Goal: Task Accomplishment & Management: Manage account settings

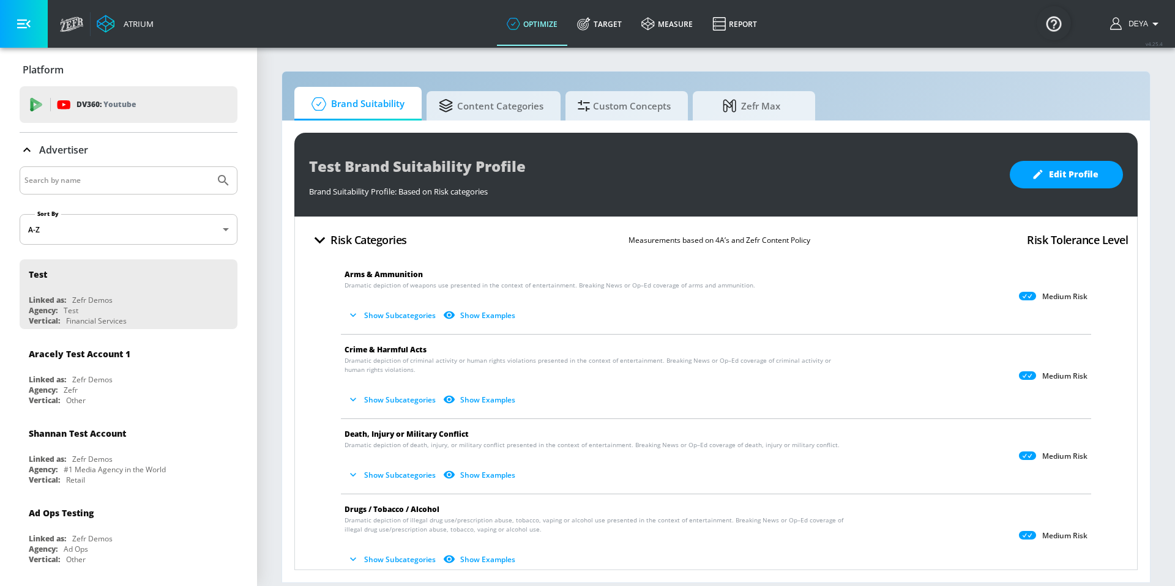
click at [489, 108] on span "Content Categories" at bounding box center [491, 105] width 105 height 29
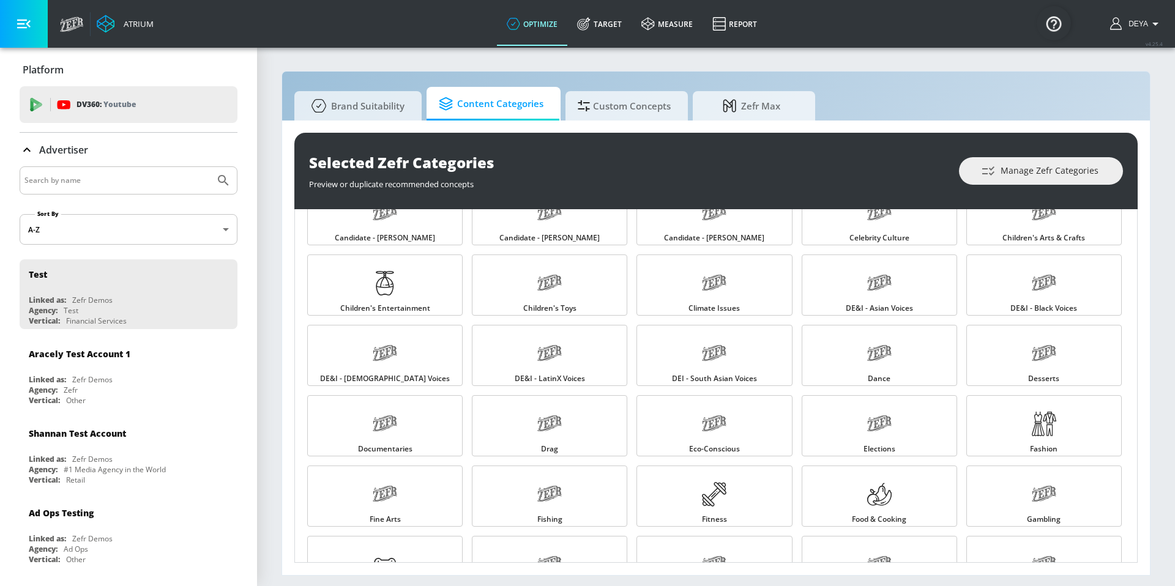
scroll to position [194, 0]
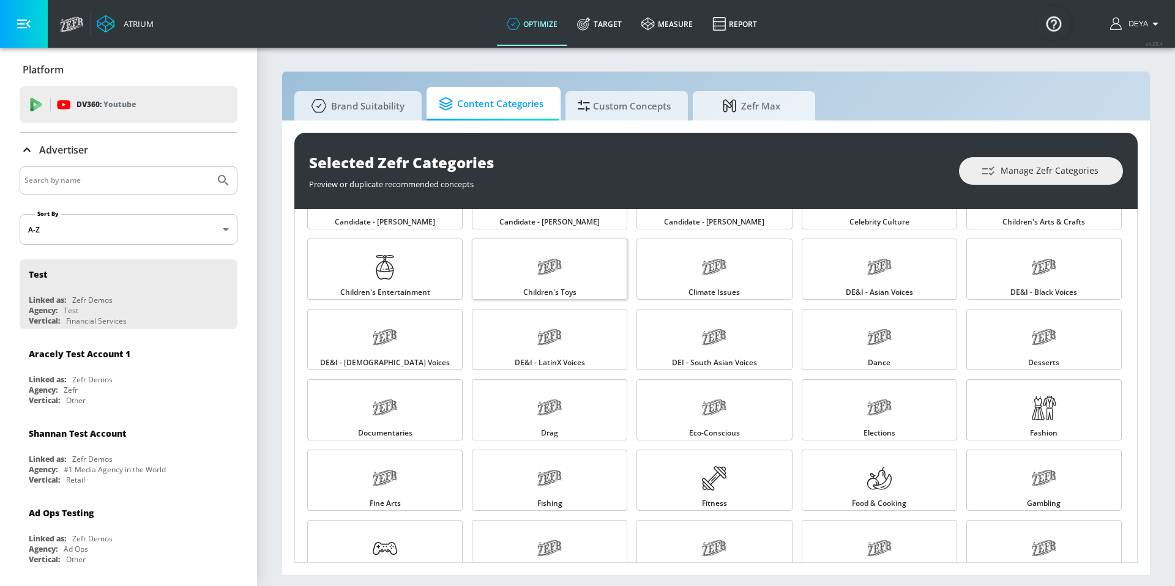
click at [586, 274] on link "Children's Toys" at bounding box center [549, 269] width 155 height 61
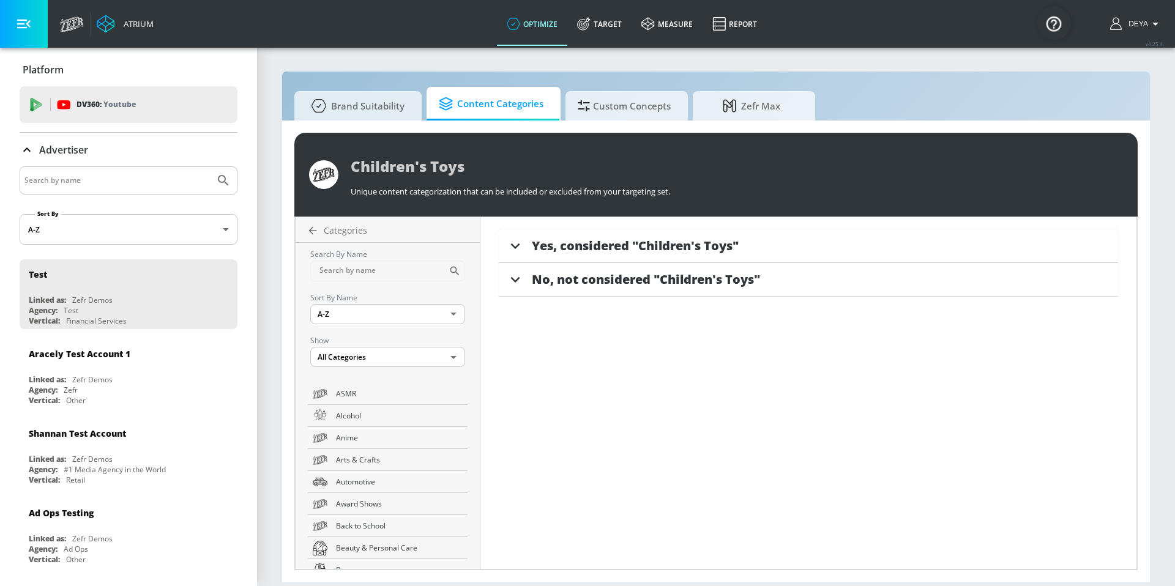
click at [651, 249] on span "Yes, considered "Children's Toys"" at bounding box center [635, 246] width 207 height 17
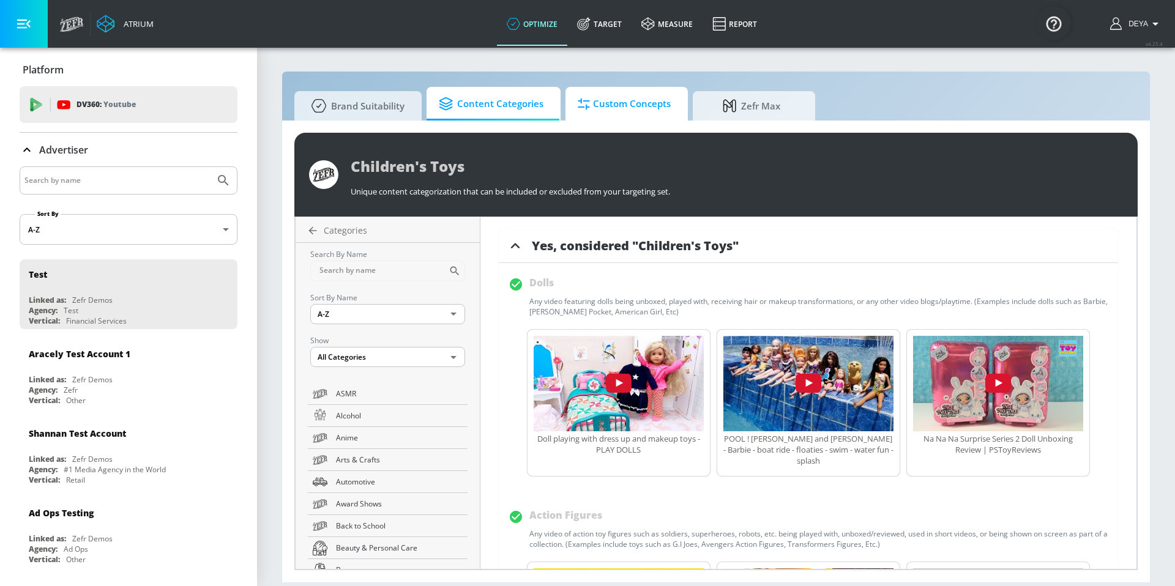
click at [635, 114] on span "Custom Concepts" at bounding box center [624, 103] width 93 height 29
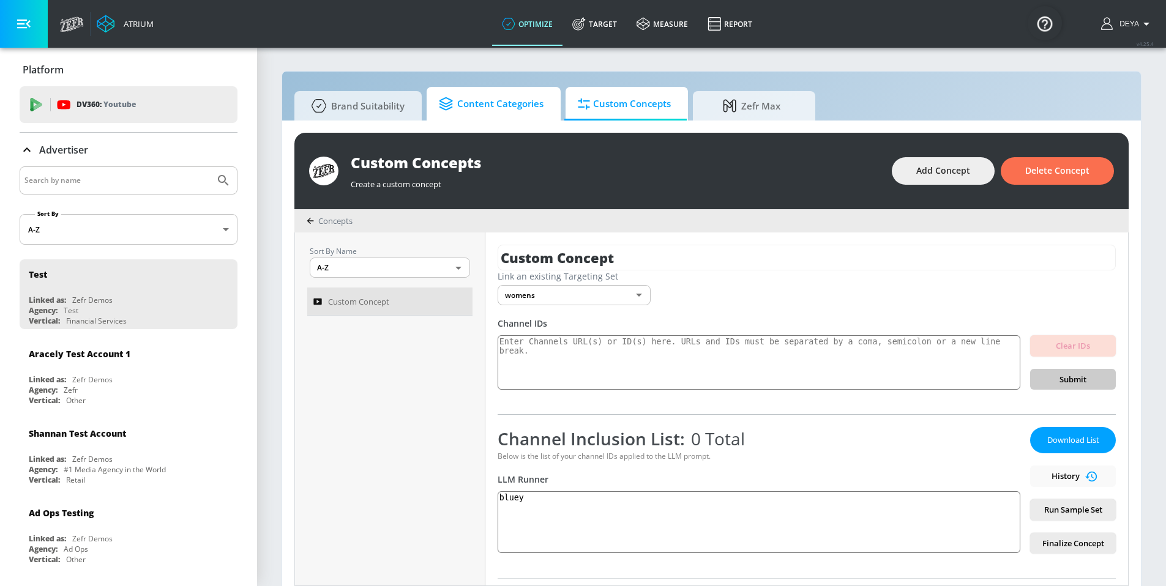
click at [512, 107] on span "Content Categories" at bounding box center [491, 103] width 105 height 29
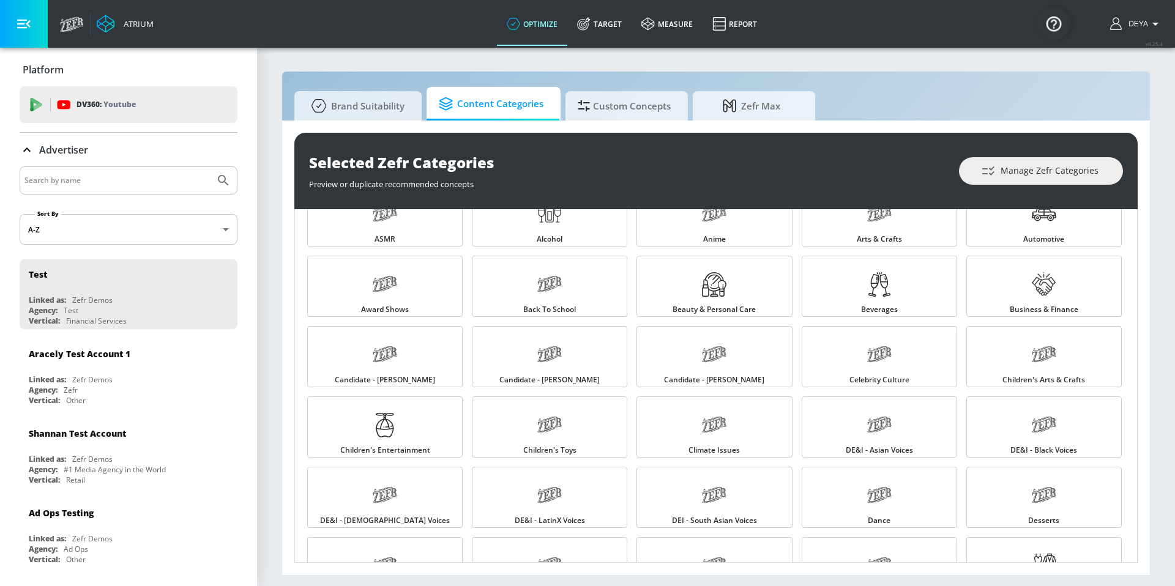
scroll to position [58, 0]
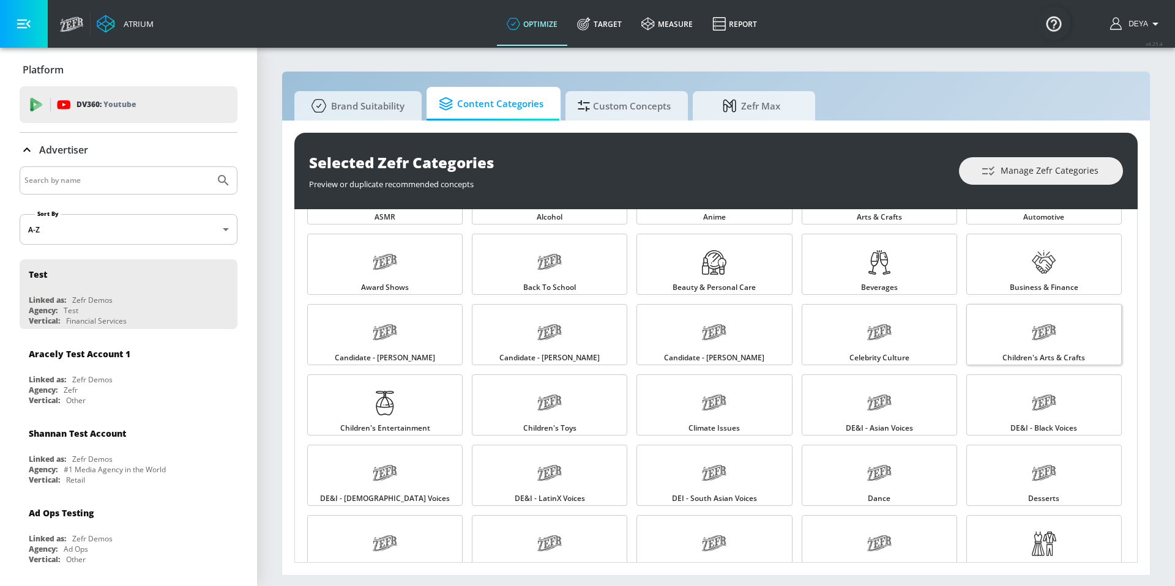
click at [1015, 339] on link "Children's Arts & Crafts" at bounding box center [1044, 334] width 155 height 61
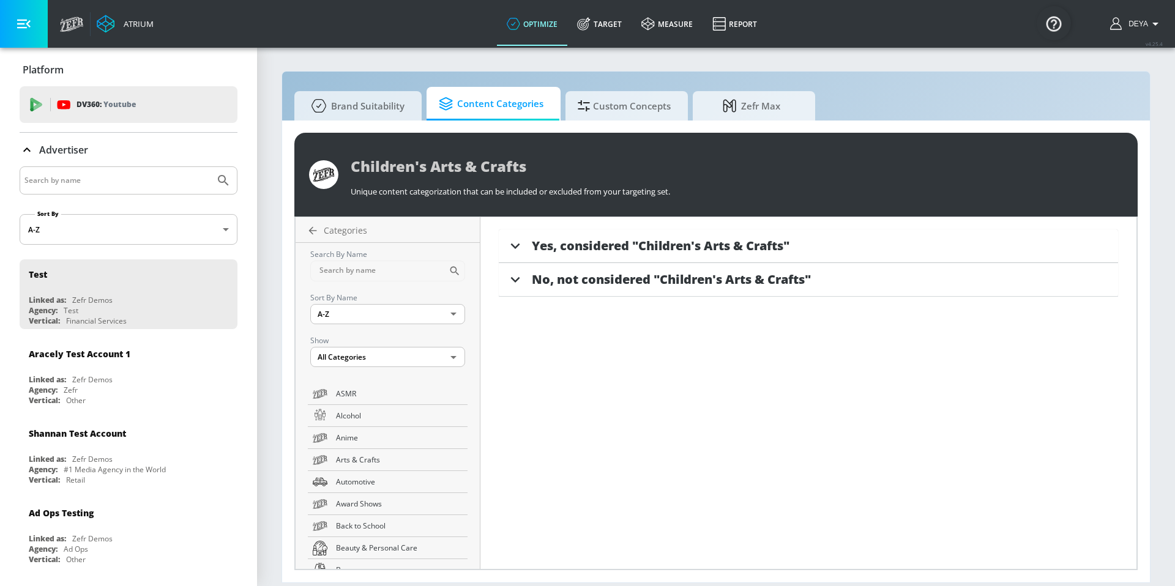
click at [612, 233] on div "Yes, considered "Children's Arts & Crafts"" at bounding box center [809, 247] width 620 height 34
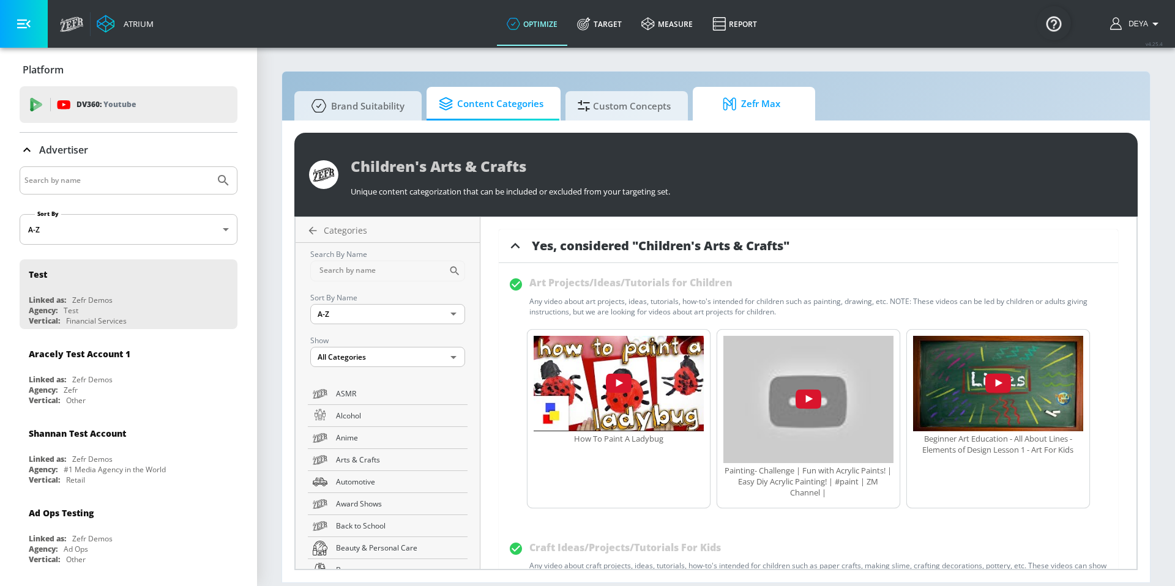
click at [721, 103] on span "Zefr Max" at bounding box center [751, 103] width 93 height 29
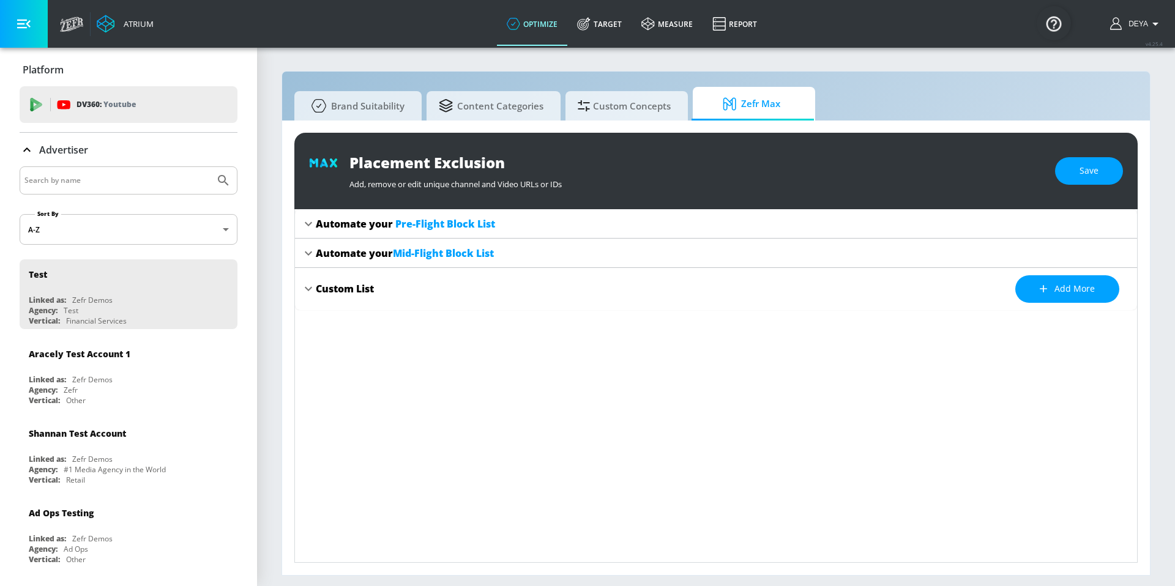
click at [460, 226] on span "Pre-Flight Block List" at bounding box center [445, 223] width 100 height 13
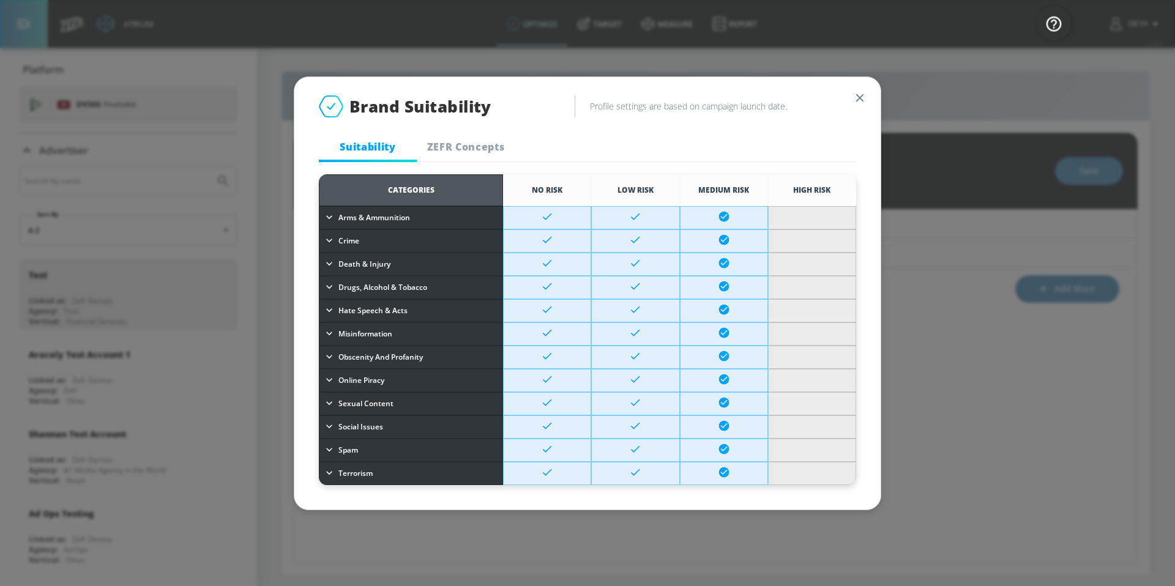
click at [463, 141] on span "ZEFR Concepts" at bounding box center [465, 146] width 83 height 13
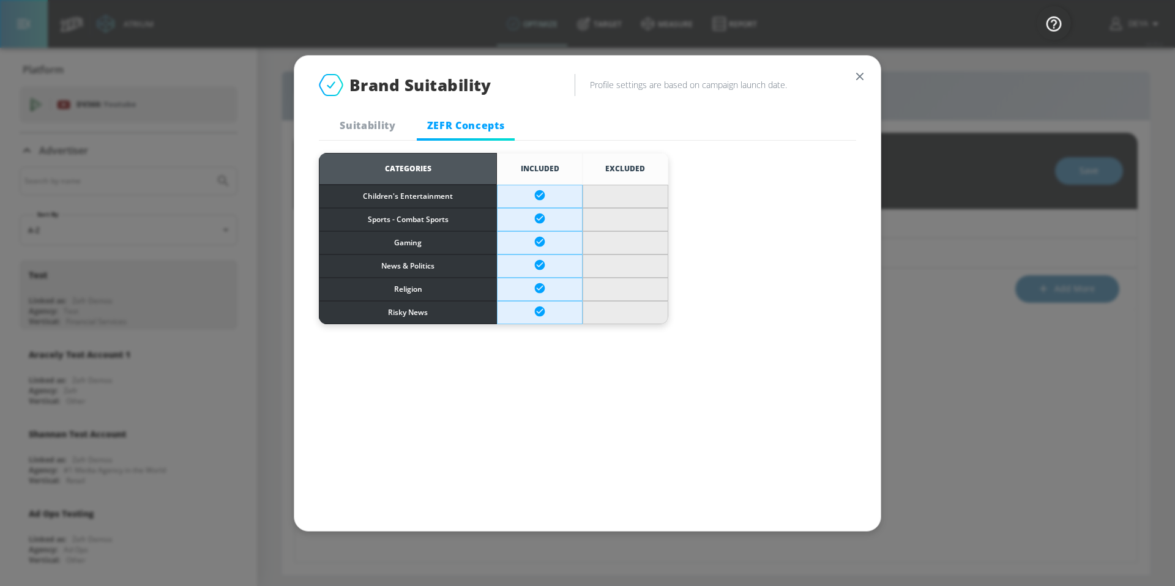
click at [857, 79] on icon "button" at bounding box center [859, 75] width 7 height 7
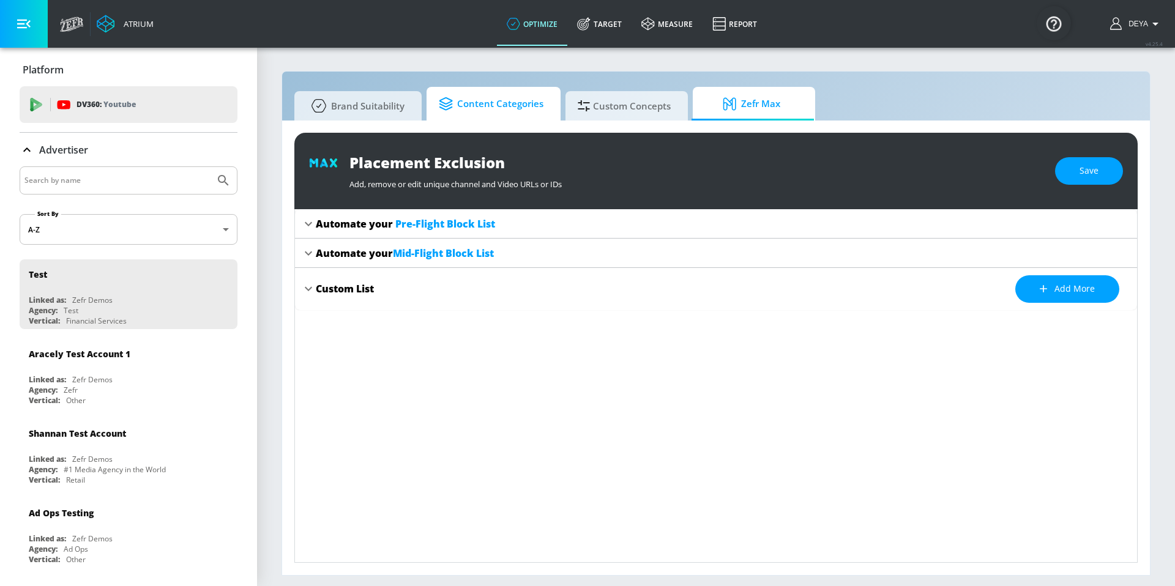
click at [522, 106] on span "Content Categories" at bounding box center [491, 103] width 105 height 29
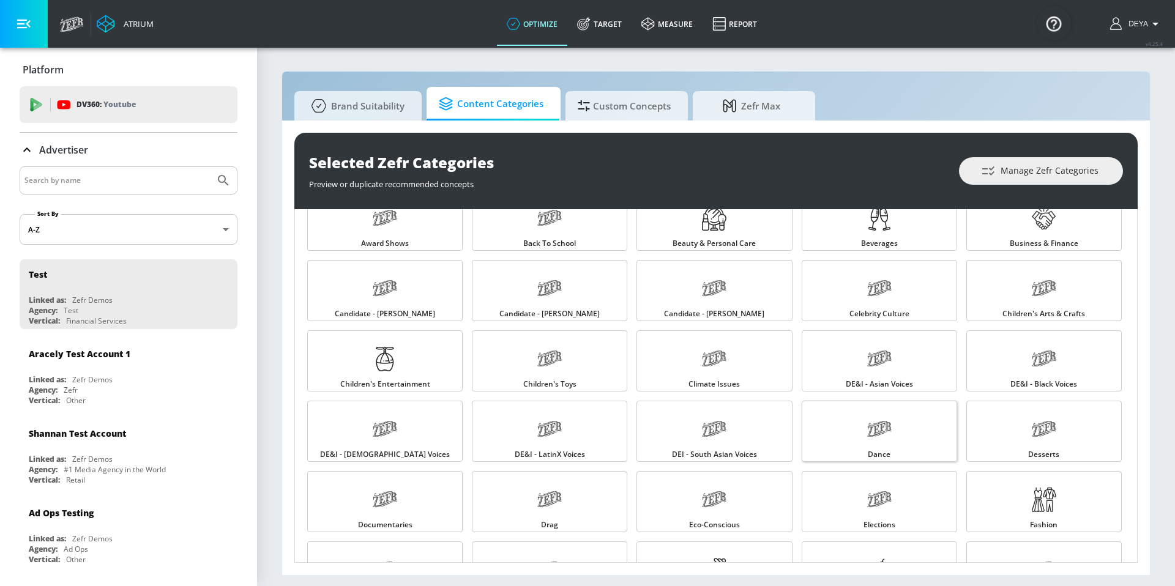
scroll to position [52, 0]
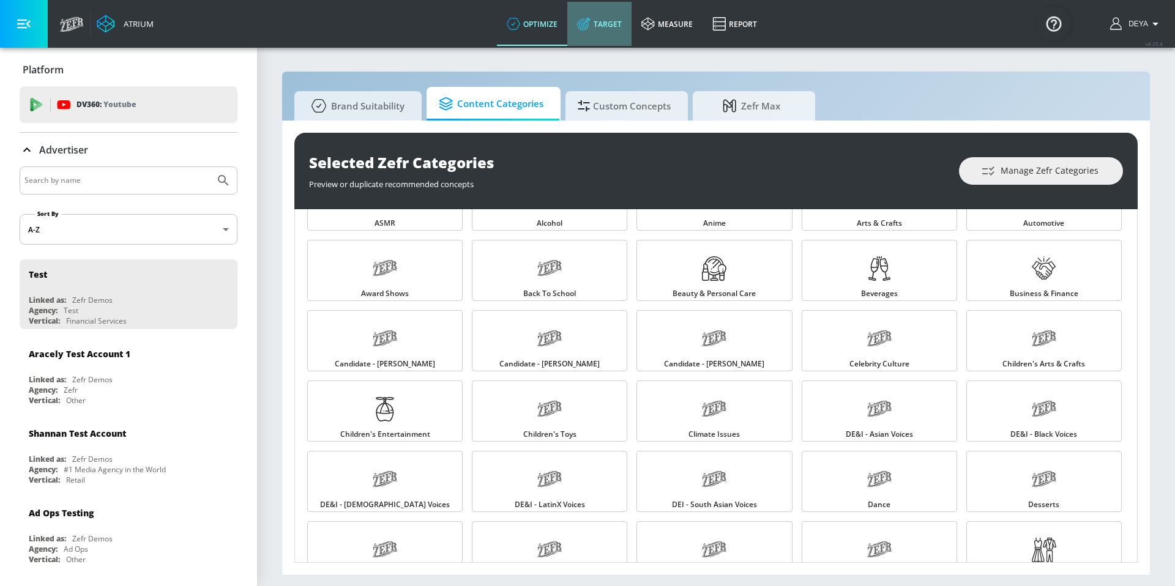
click at [585, 26] on icon at bounding box center [583, 23] width 13 height 13
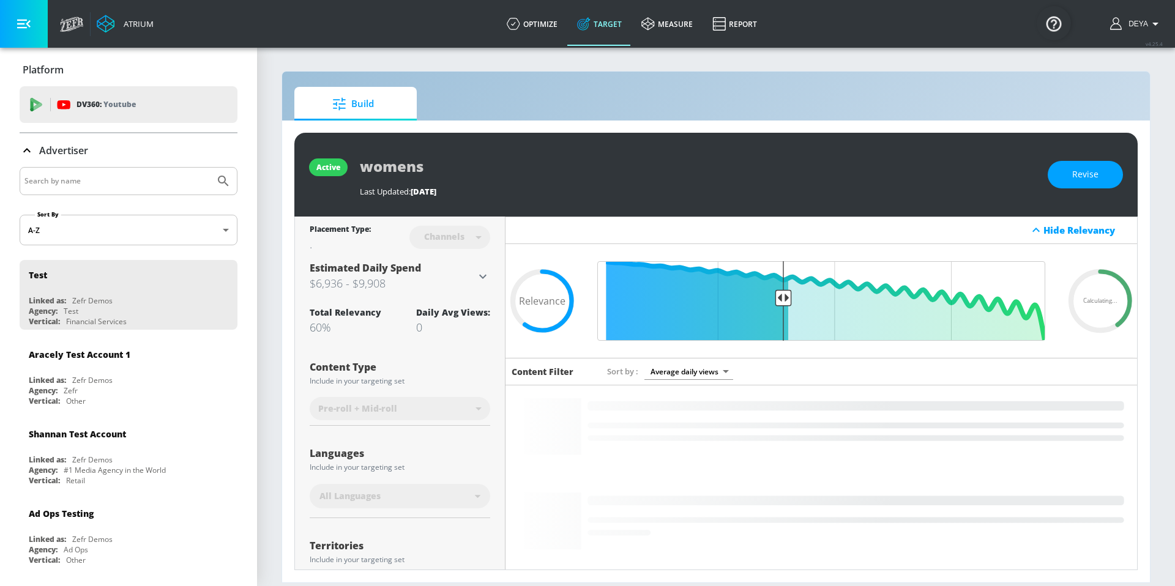
scroll to position [2, 0]
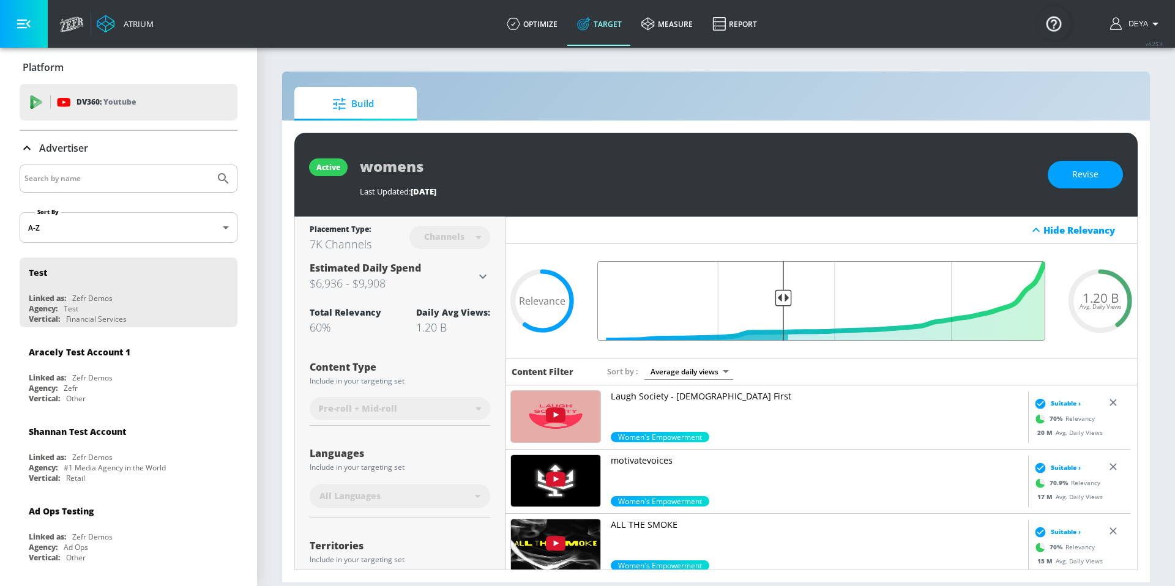
drag, startPoint x: 778, startPoint y: 299, endPoint x: 692, endPoint y: 299, distance: 85.7
click at [692, 299] on input "Final Threshold" at bounding box center [821, 301] width 460 height 80
drag, startPoint x: 776, startPoint y: 299, endPoint x: 854, endPoint y: 299, distance: 77.7
click at [854, 299] on input "Final Threshold" at bounding box center [821, 301] width 460 height 80
drag, startPoint x: 777, startPoint y: 298, endPoint x: 822, endPoint y: 298, distance: 44.7
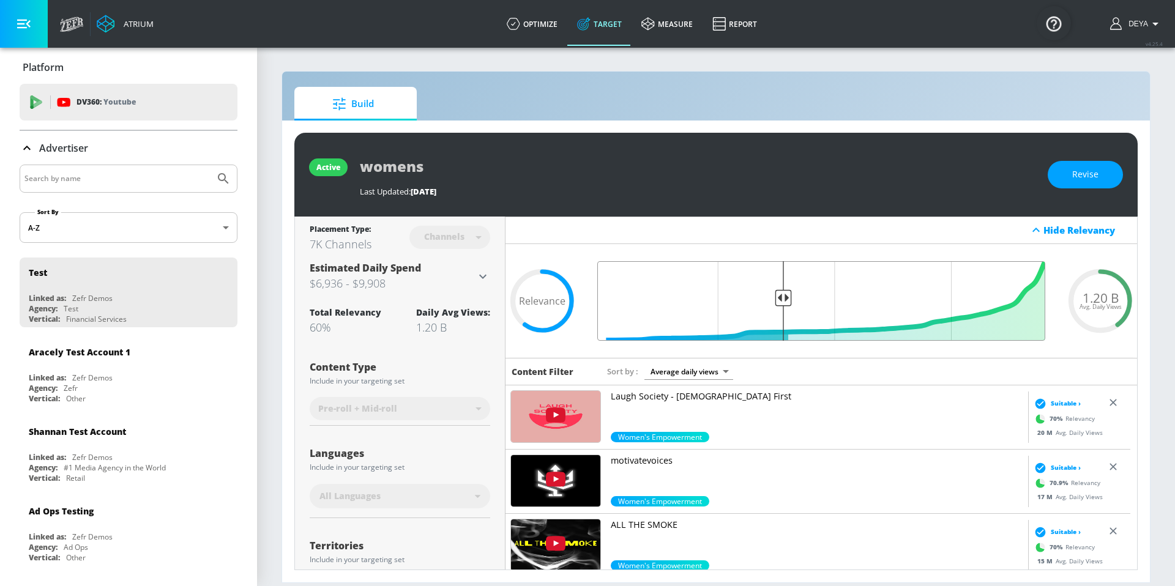
click at [822, 298] on input "Final Threshold" at bounding box center [821, 301] width 460 height 80
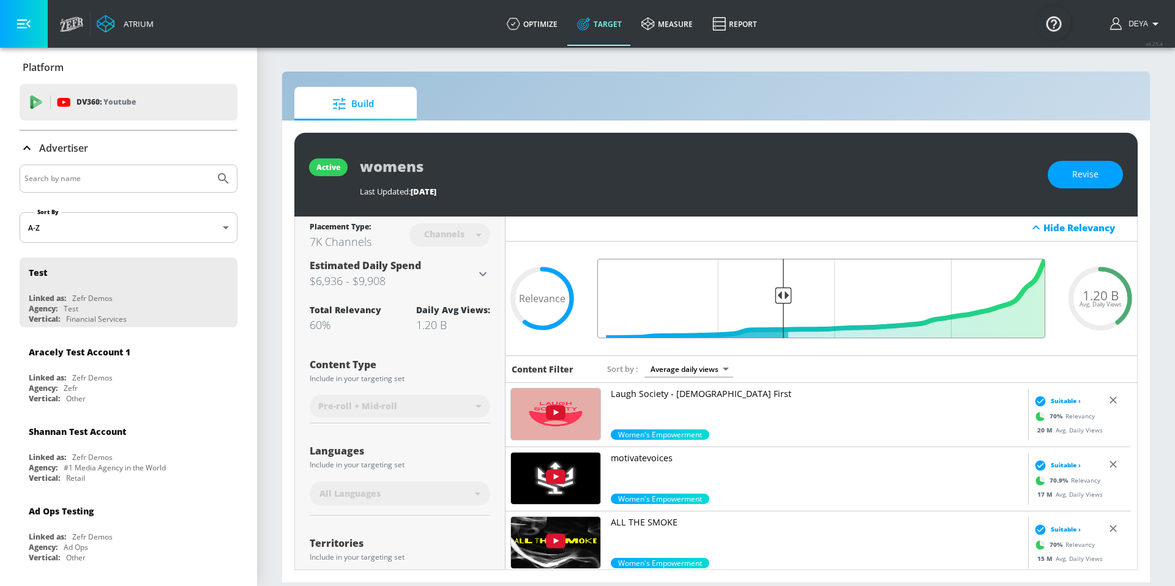
type input "0.6"
drag, startPoint x: 776, startPoint y: 295, endPoint x: 842, endPoint y: 301, distance: 66.3
click at [842, 301] on input "Final Threshold" at bounding box center [821, 299] width 460 height 80
click at [1092, 168] on span "Revise" at bounding box center [1085, 174] width 26 height 15
click at [461, 167] on input "womens" at bounding box center [513, 166] width 306 height 28
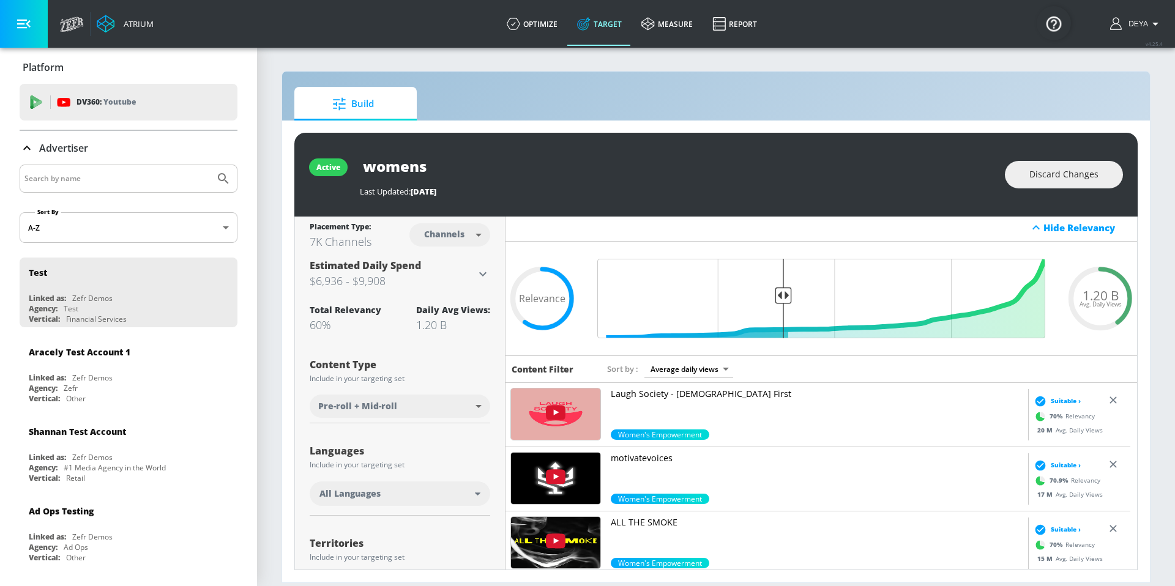
drag, startPoint x: 444, startPoint y: 164, endPoint x: 348, endPoint y: 157, distance: 96.3
click at [348, 157] on div "active womens Last Updated: [DATE] Discard Changes" at bounding box center [716, 175] width 844 height 84
type input "kids"
click at [658, 163] on icon "button" at bounding box center [654, 165] width 13 height 13
click at [402, 167] on input "kids" at bounding box center [513, 166] width 306 height 28
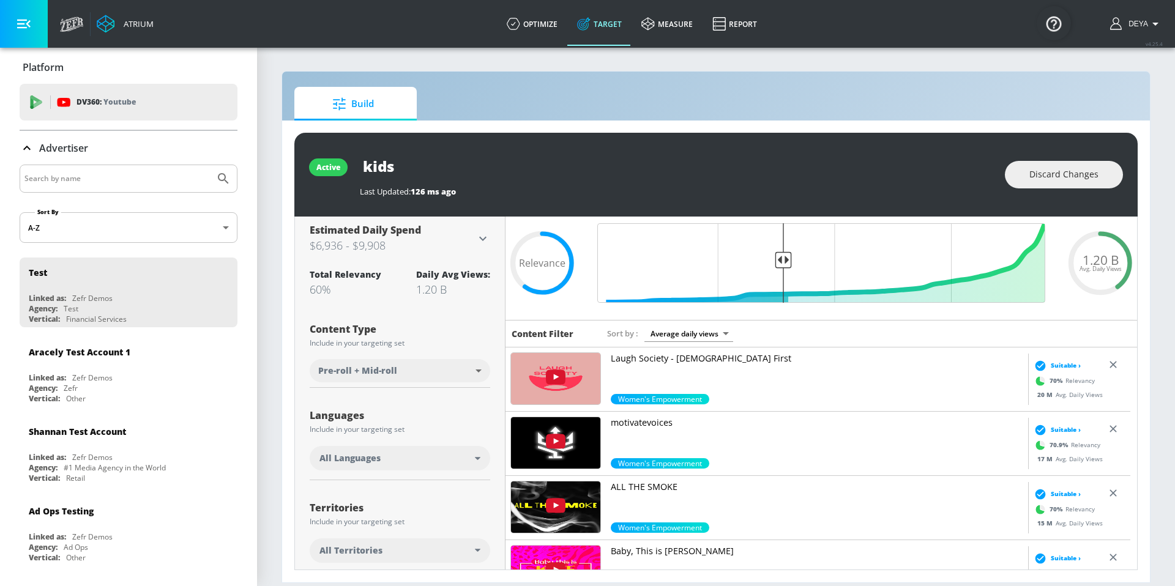
scroll to position [0, 0]
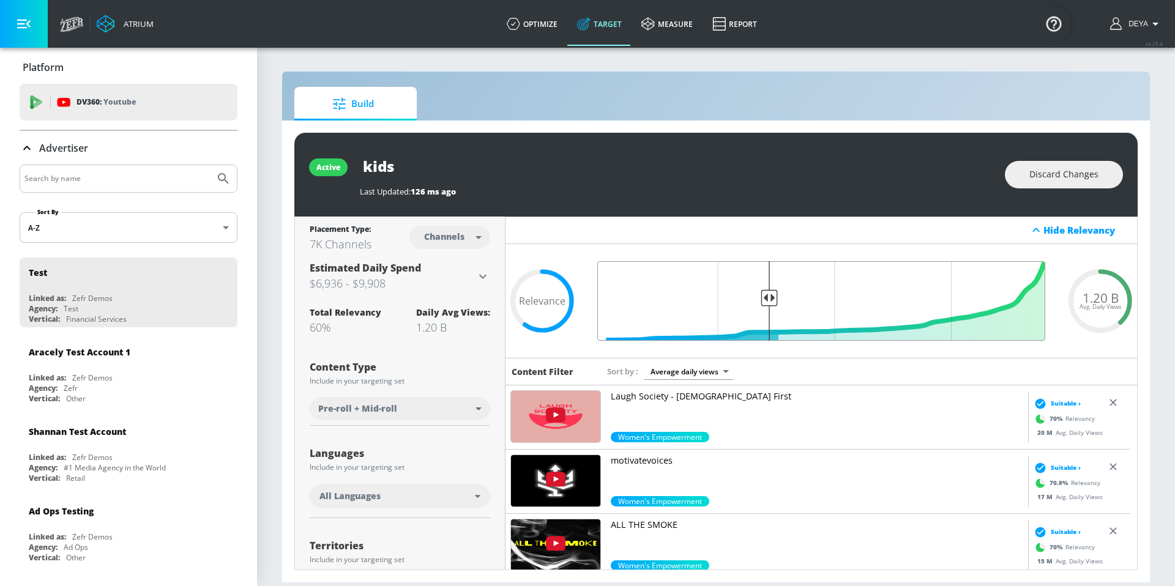
drag, startPoint x: 779, startPoint y: 300, endPoint x: 766, endPoint y: 311, distance: 17.4
click at [766, 311] on input "Final Threshold" at bounding box center [821, 301] width 460 height 80
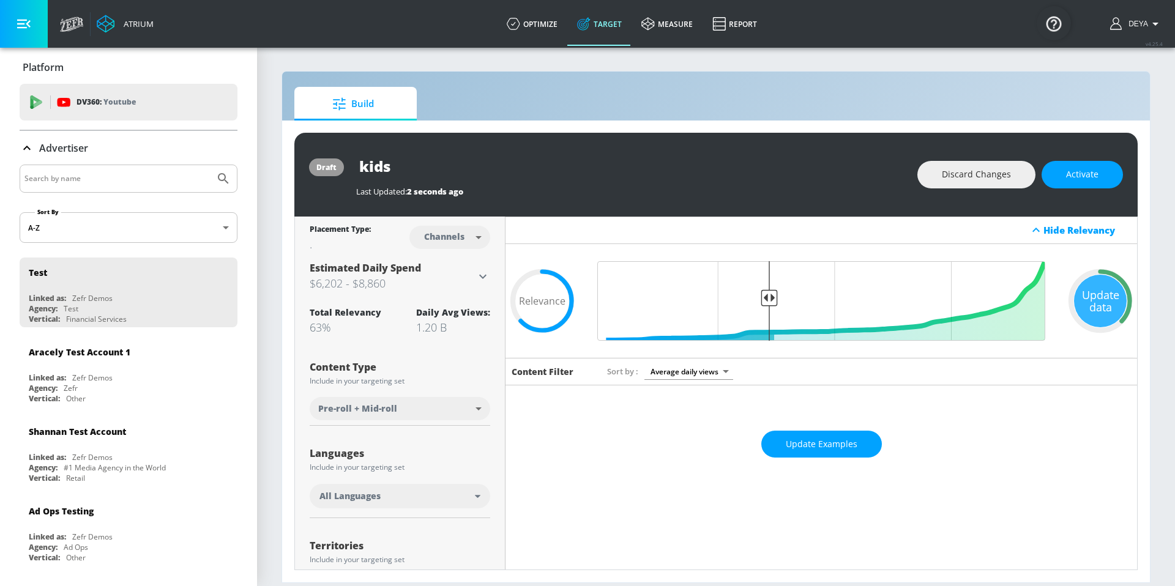
click at [399, 168] on input "kids" at bounding box center [509, 166] width 306 height 28
drag, startPoint x: 764, startPoint y: 299, endPoint x: 830, endPoint y: 308, distance: 66.7
type input "0.49"
click at [830, 308] on input "Final Threshold" at bounding box center [821, 301] width 460 height 80
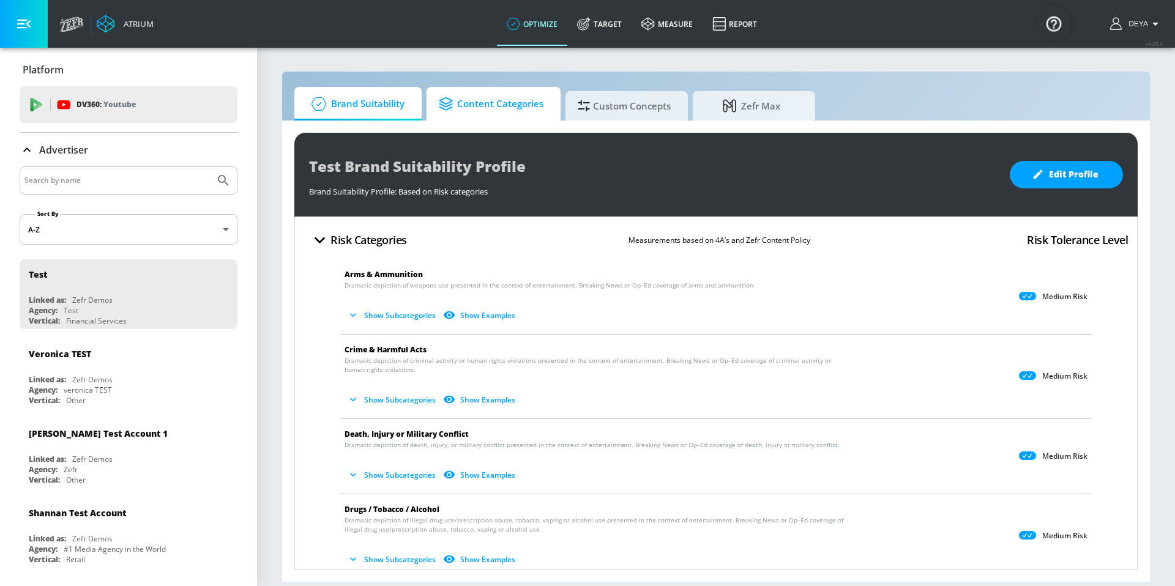
click at [518, 110] on span "Content Categories" at bounding box center [491, 103] width 105 height 29
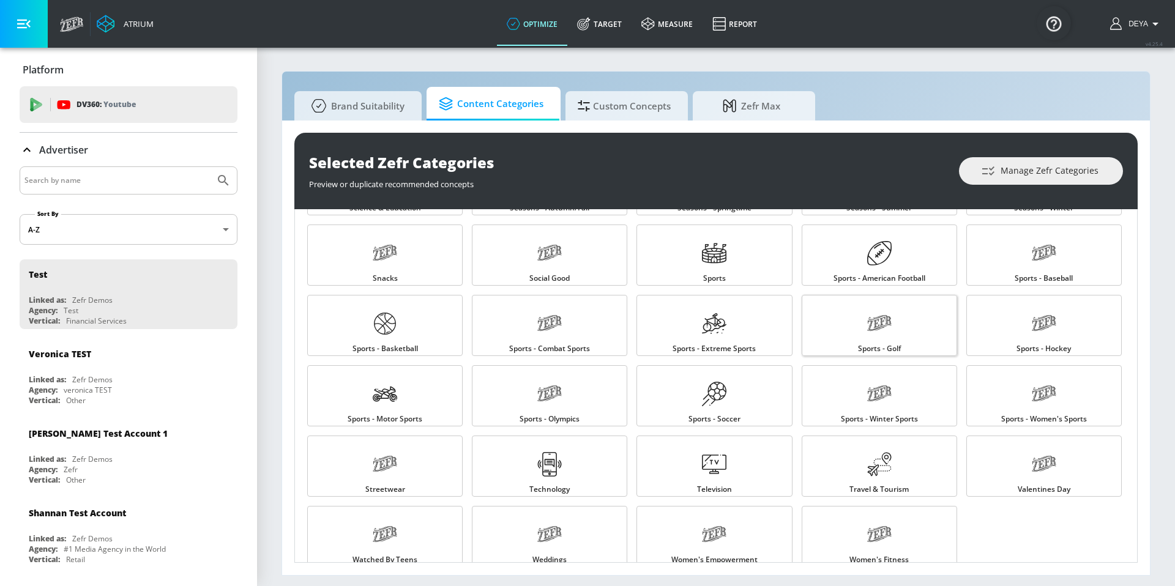
scroll to position [1129, 0]
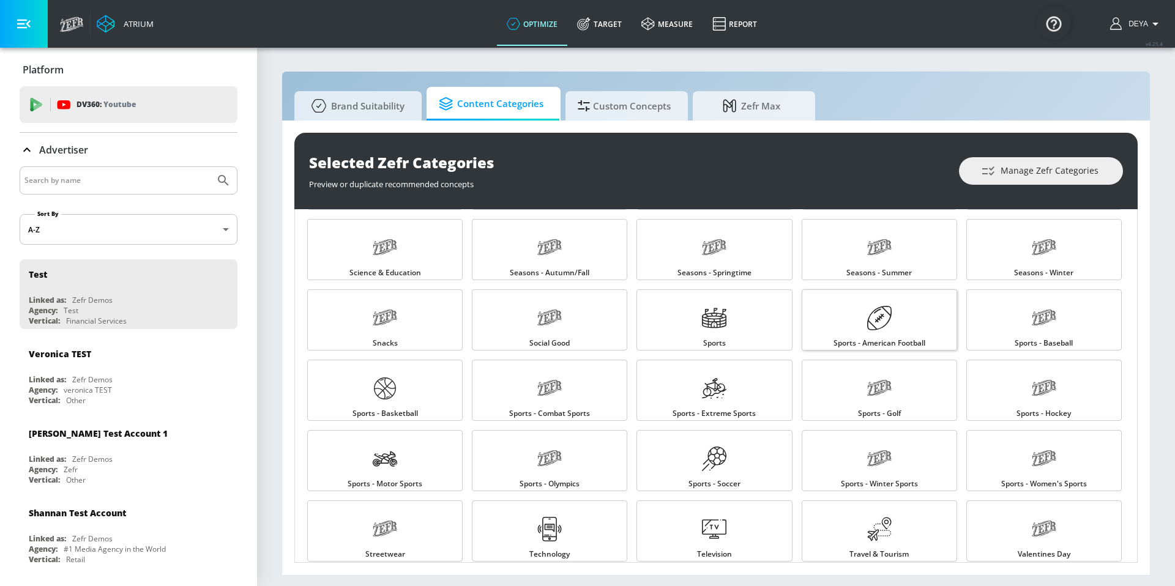
click at [899, 328] on link "Sports - American Football" at bounding box center [879, 320] width 155 height 61
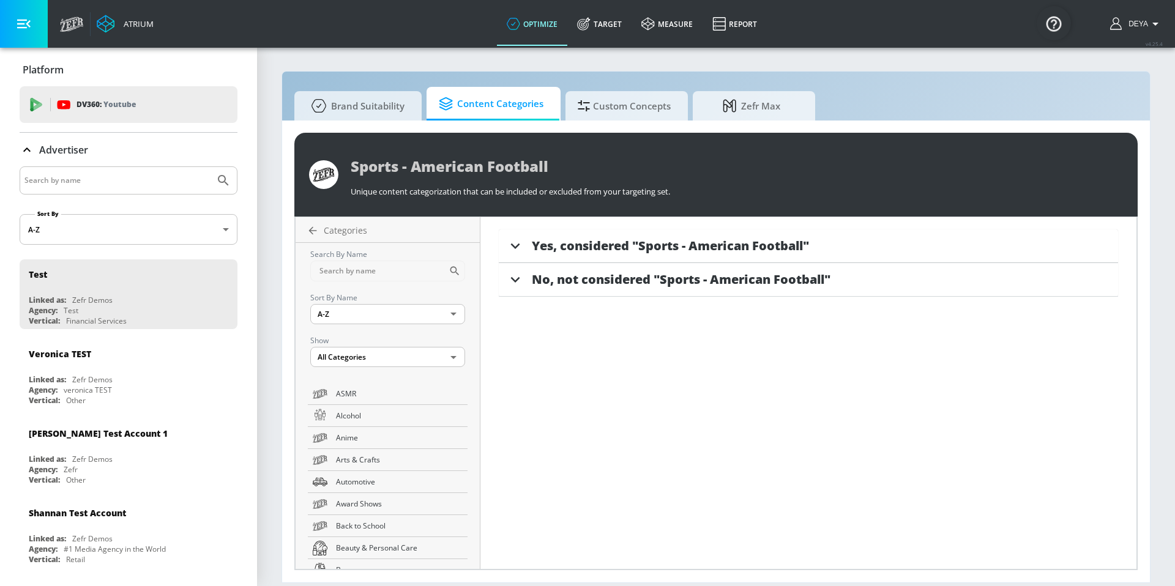
click at [648, 250] on span "Yes, considered "Sports - American Football"" at bounding box center [670, 246] width 277 height 17
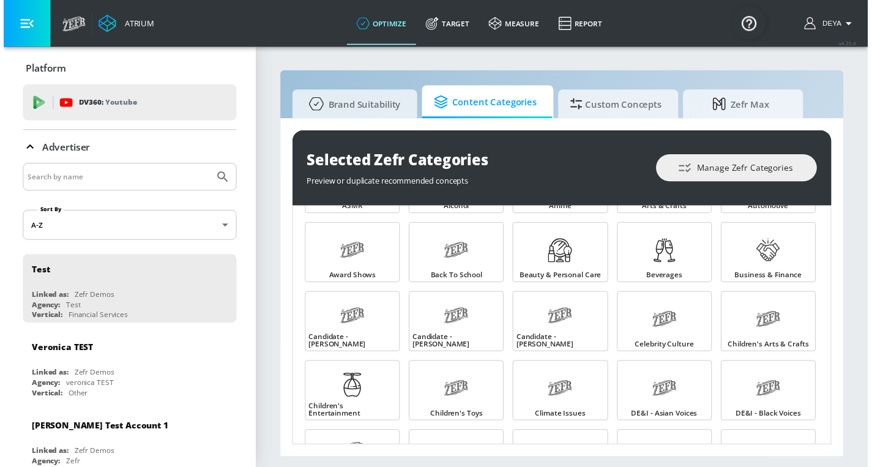
scroll to position [68, 0]
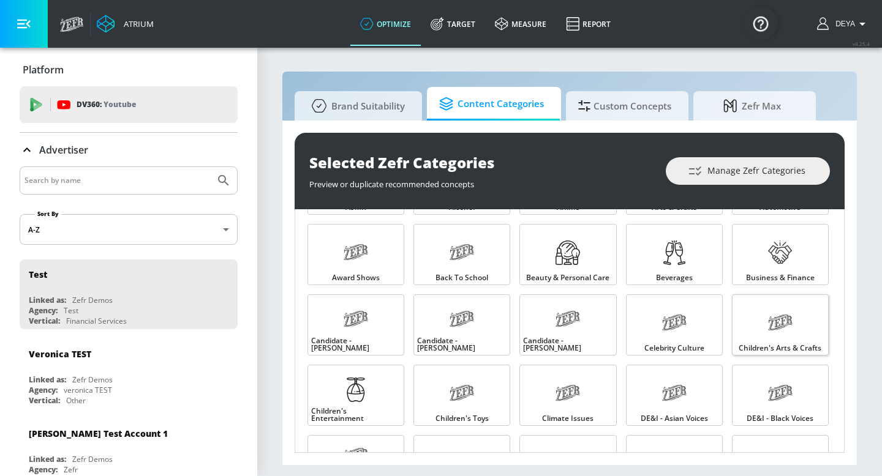
click at [758, 335] on link "Children's Arts & Crafts" at bounding box center [780, 324] width 97 height 61
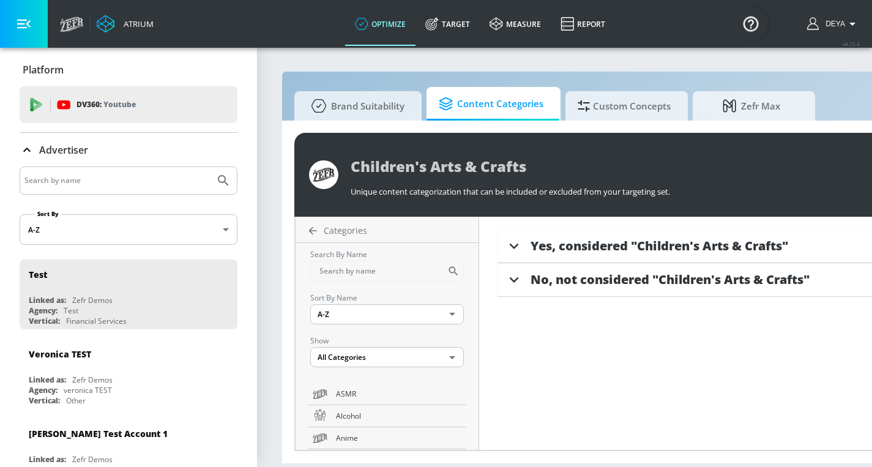
click at [618, 247] on span "Yes, considered "Children's Arts & Crafts"" at bounding box center [660, 246] width 258 height 17
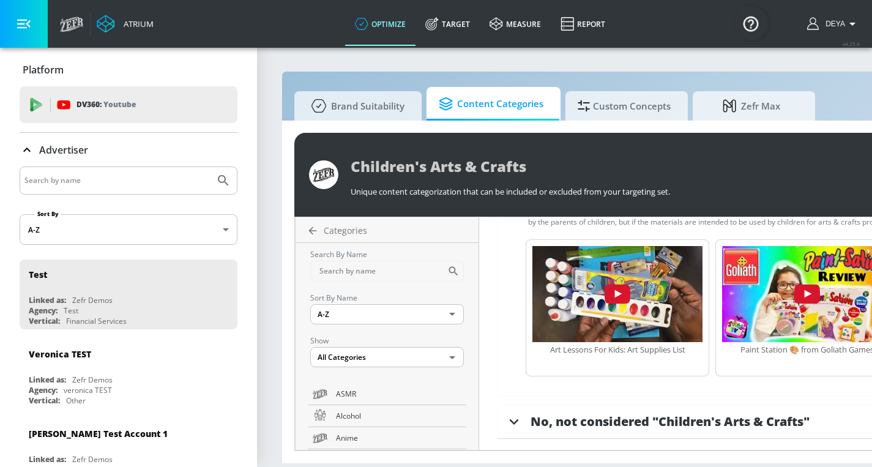
scroll to position [577, 0]
